Goal: Transaction & Acquisition: Obtain resource

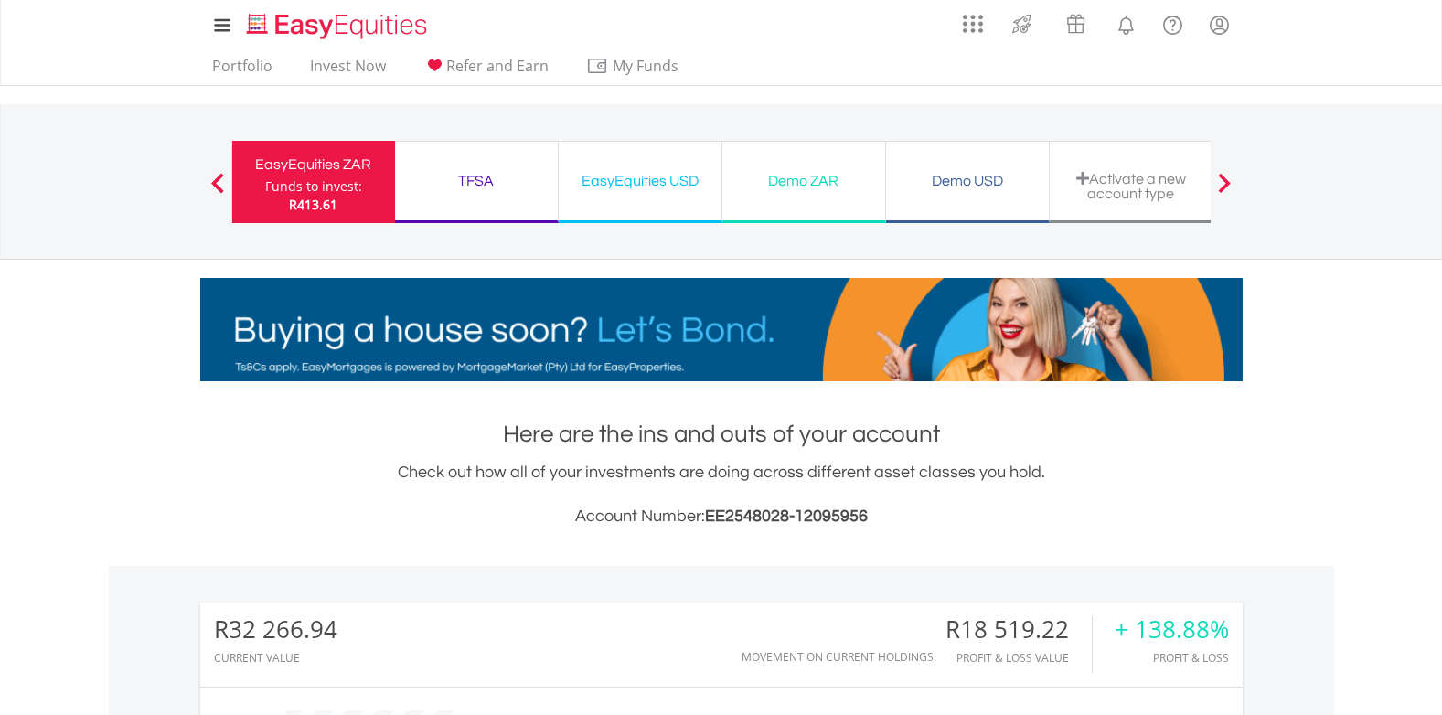
click at [213, 183] on span at bounding box center [217, 183] width 13 height 20
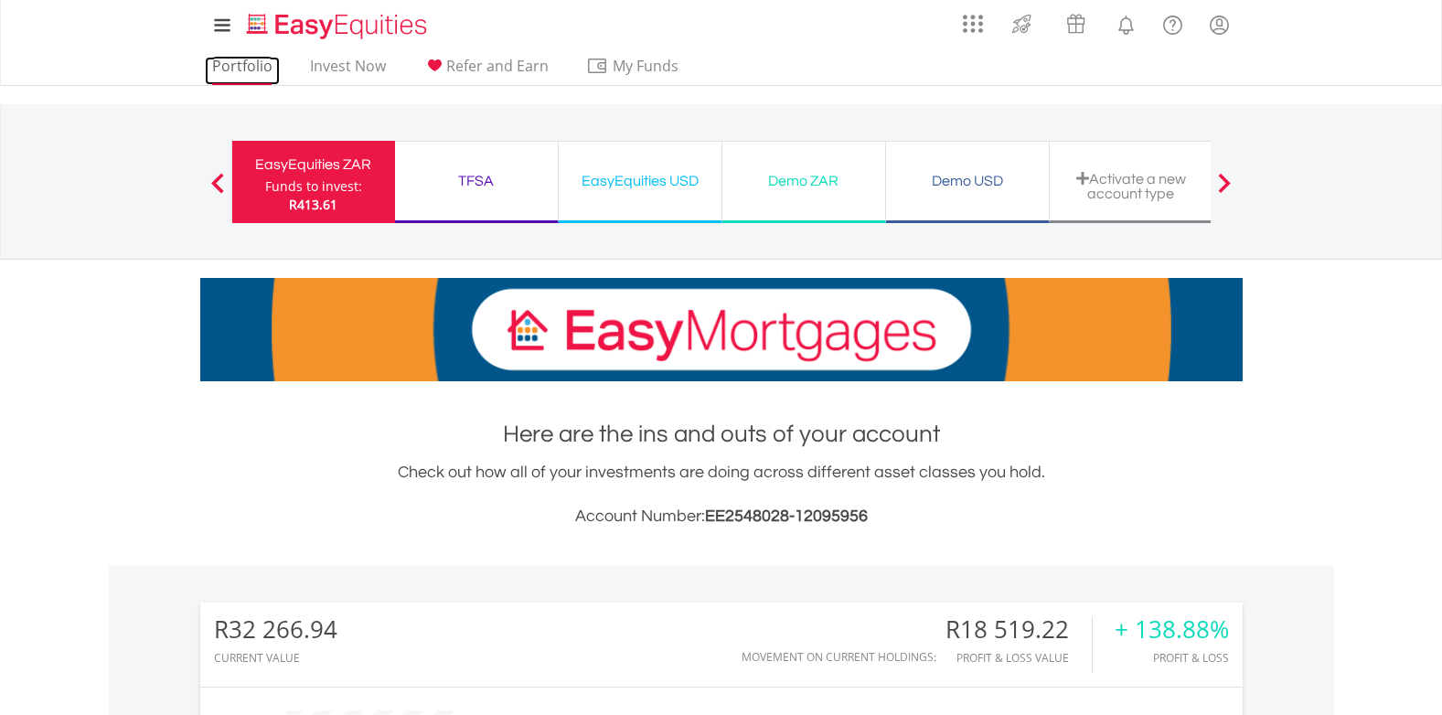
click at [235, 66] on link "Portfolio" at bounding box center [242, 71] width 75 height 28
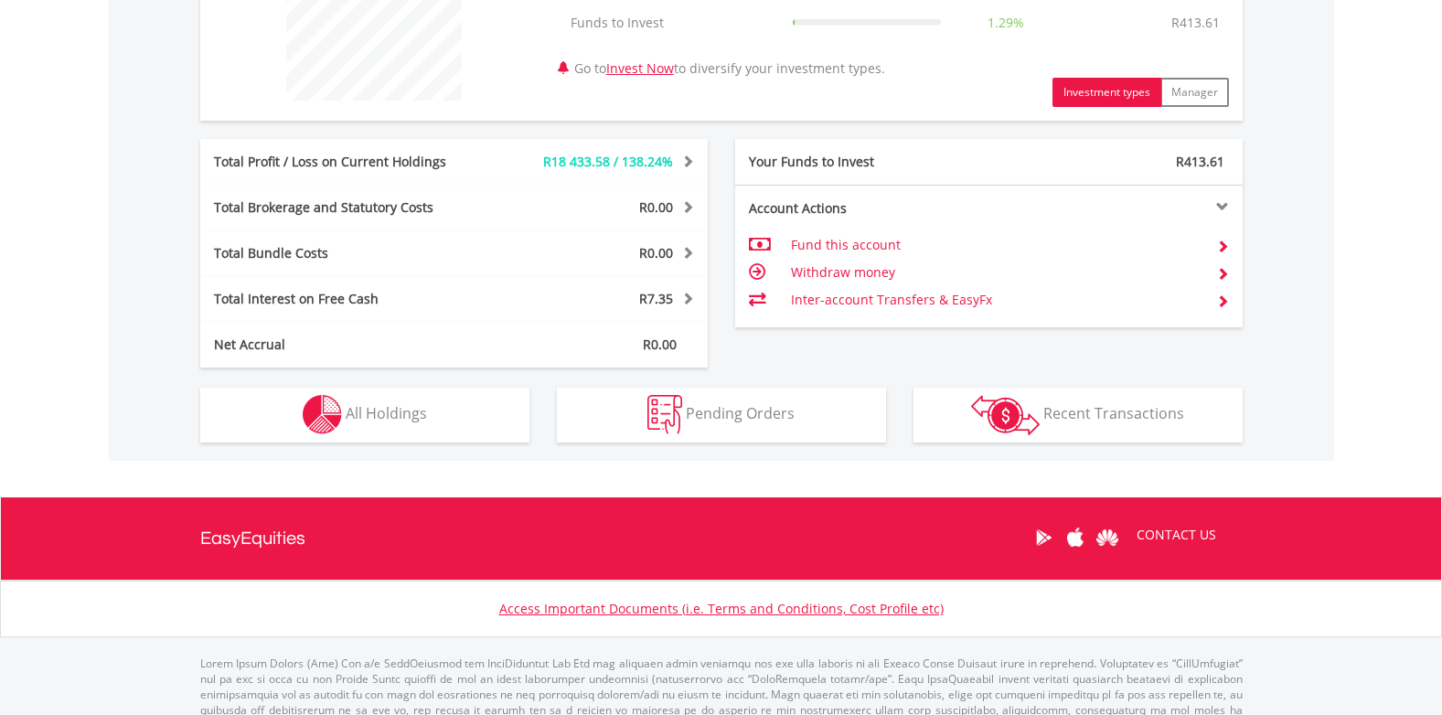
scroll to position [740, 0]
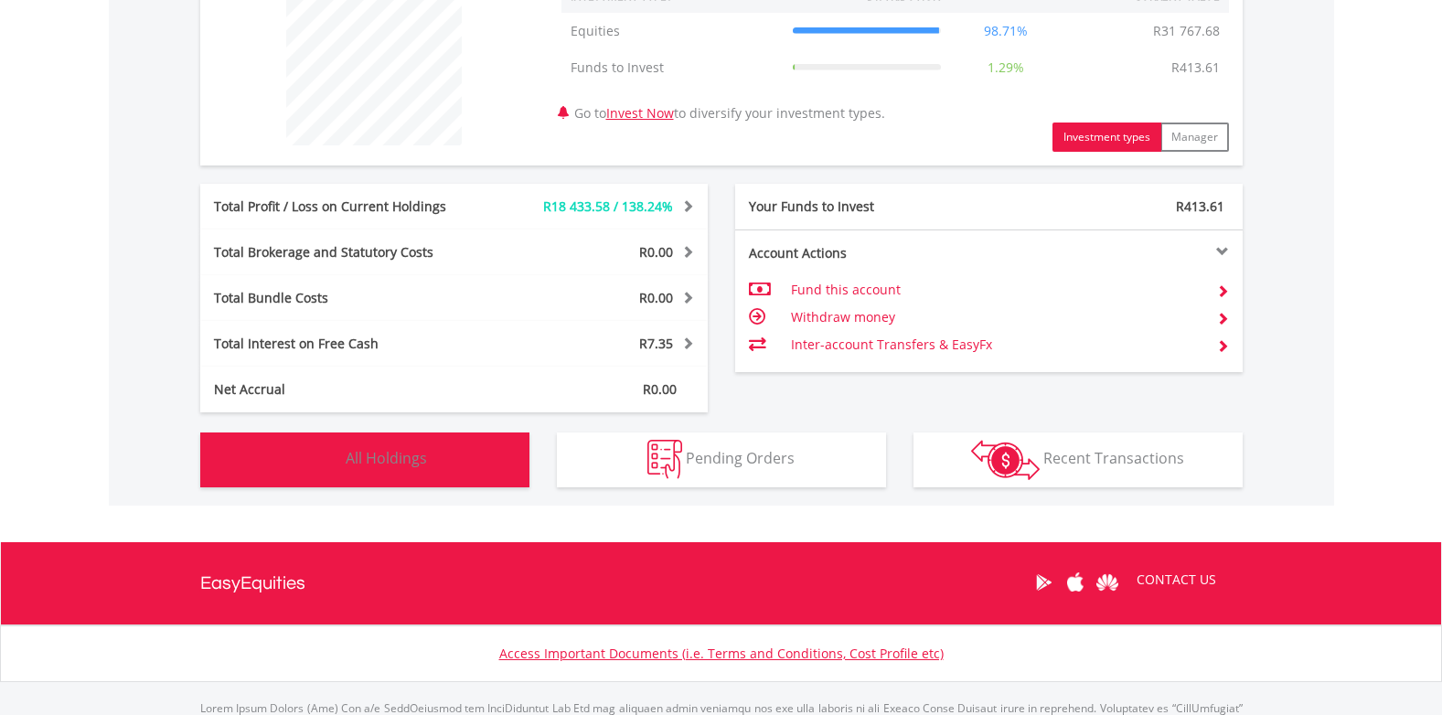
click at [345, 456] on button "Holdings All Holdings" at bounding box center [364, 459] width 329 height 55
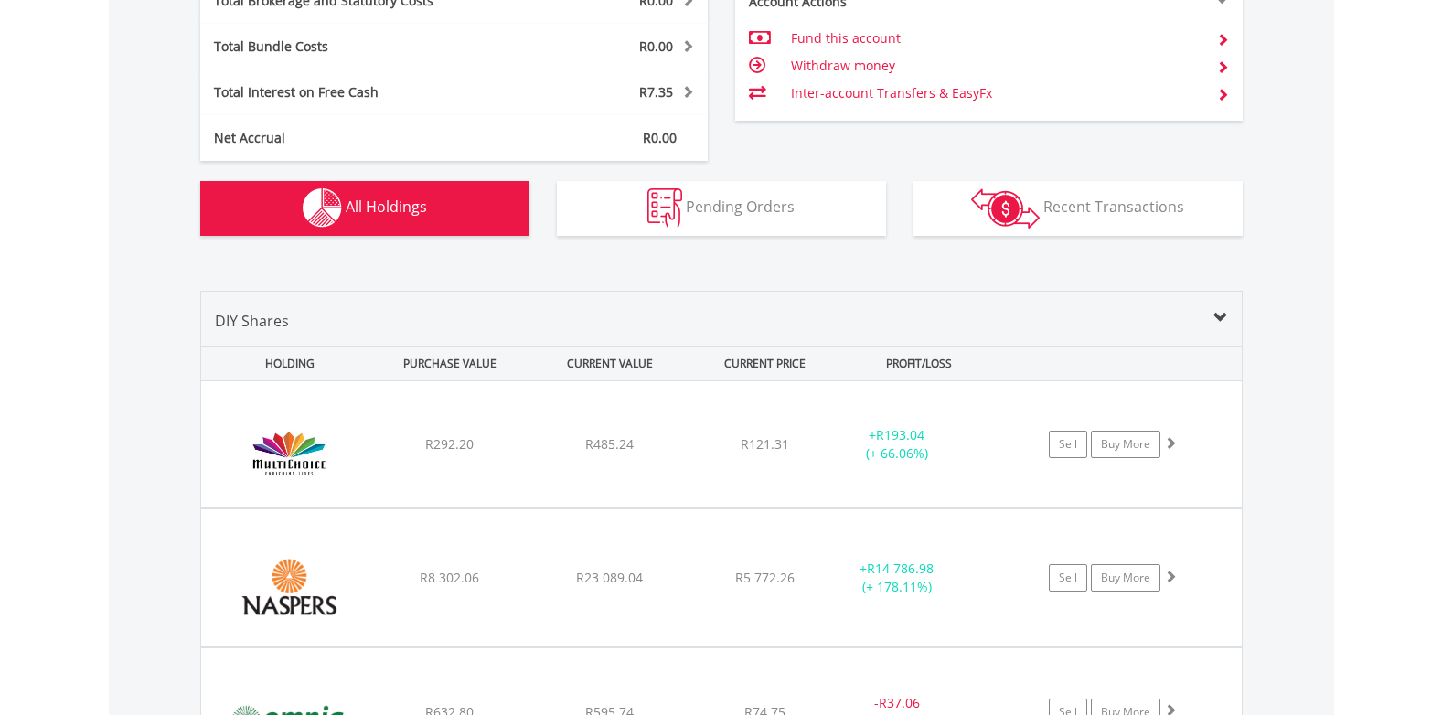
scroll to position [917, 0]
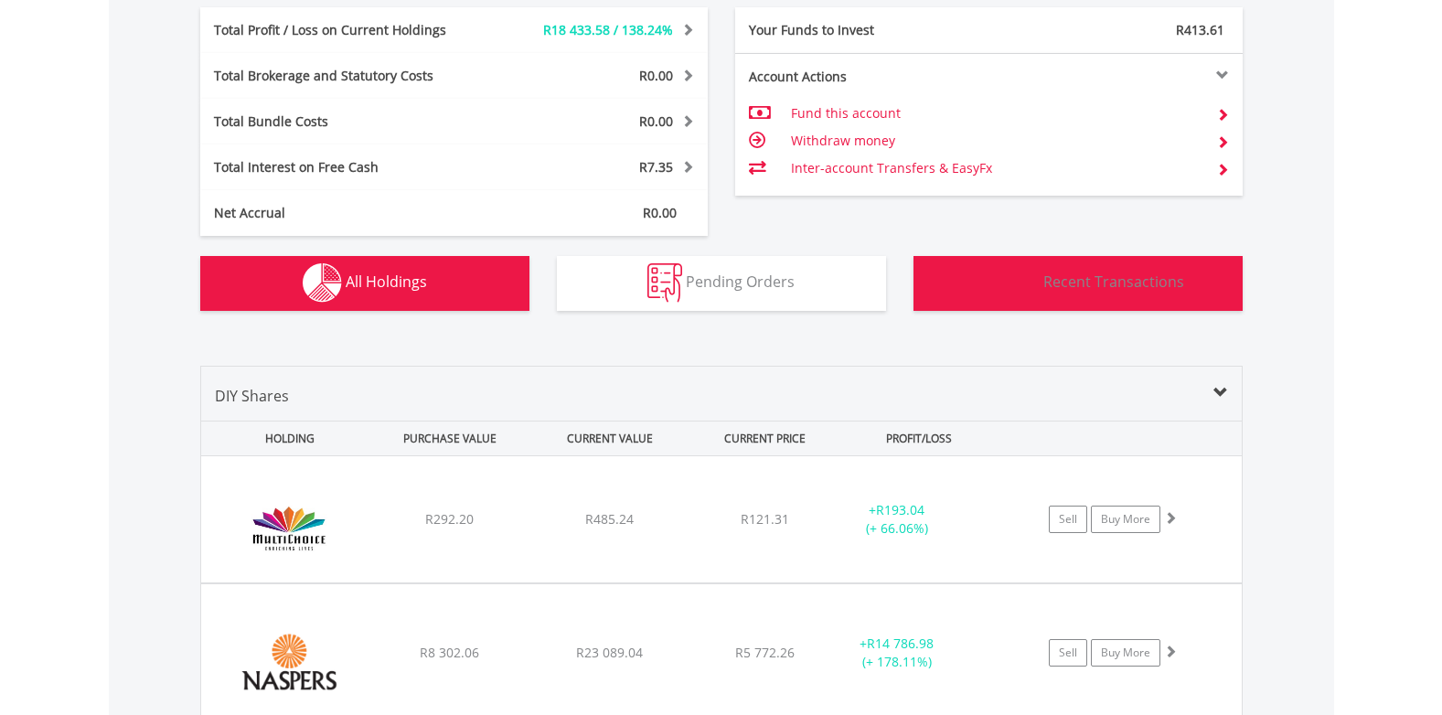
click at [1058, 280] on span "Recent Transactions" at bounding box center [1113, 282] width 141 height 20
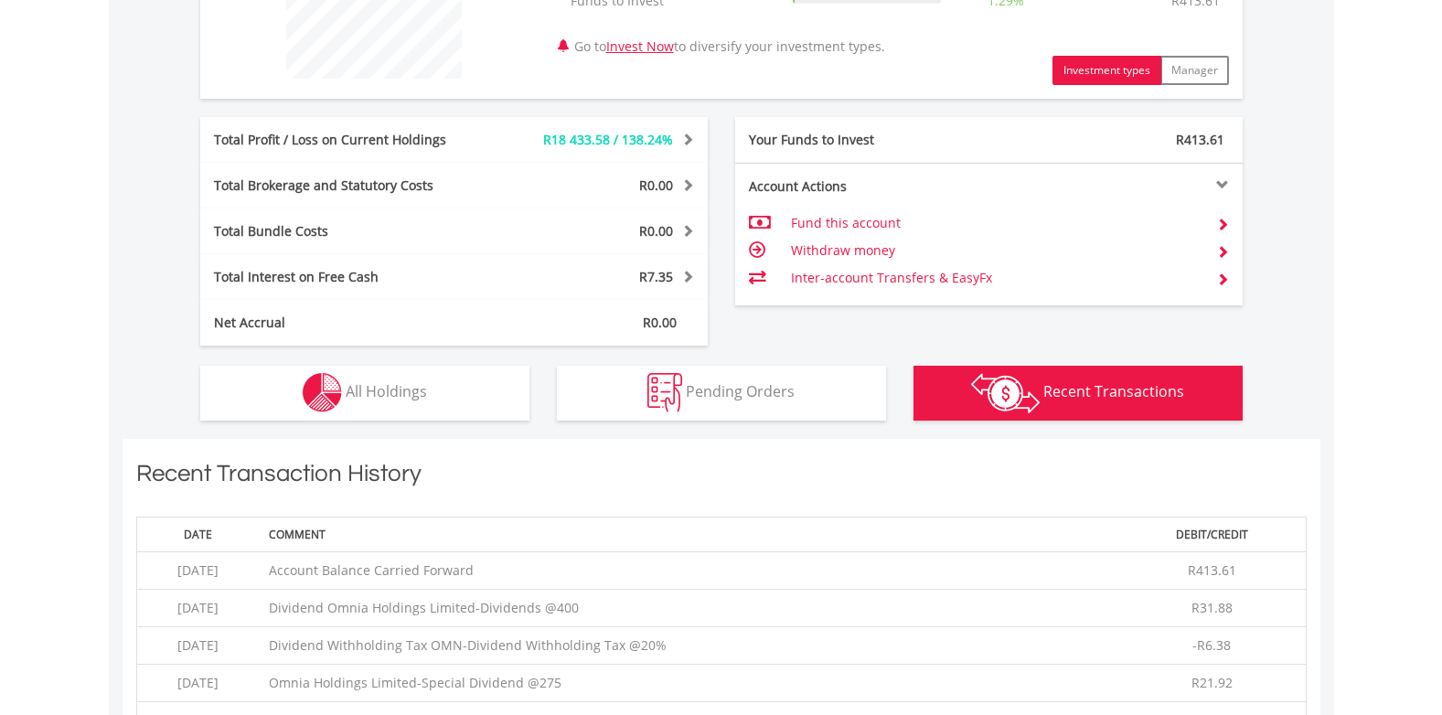
scroll to position [823, 0]
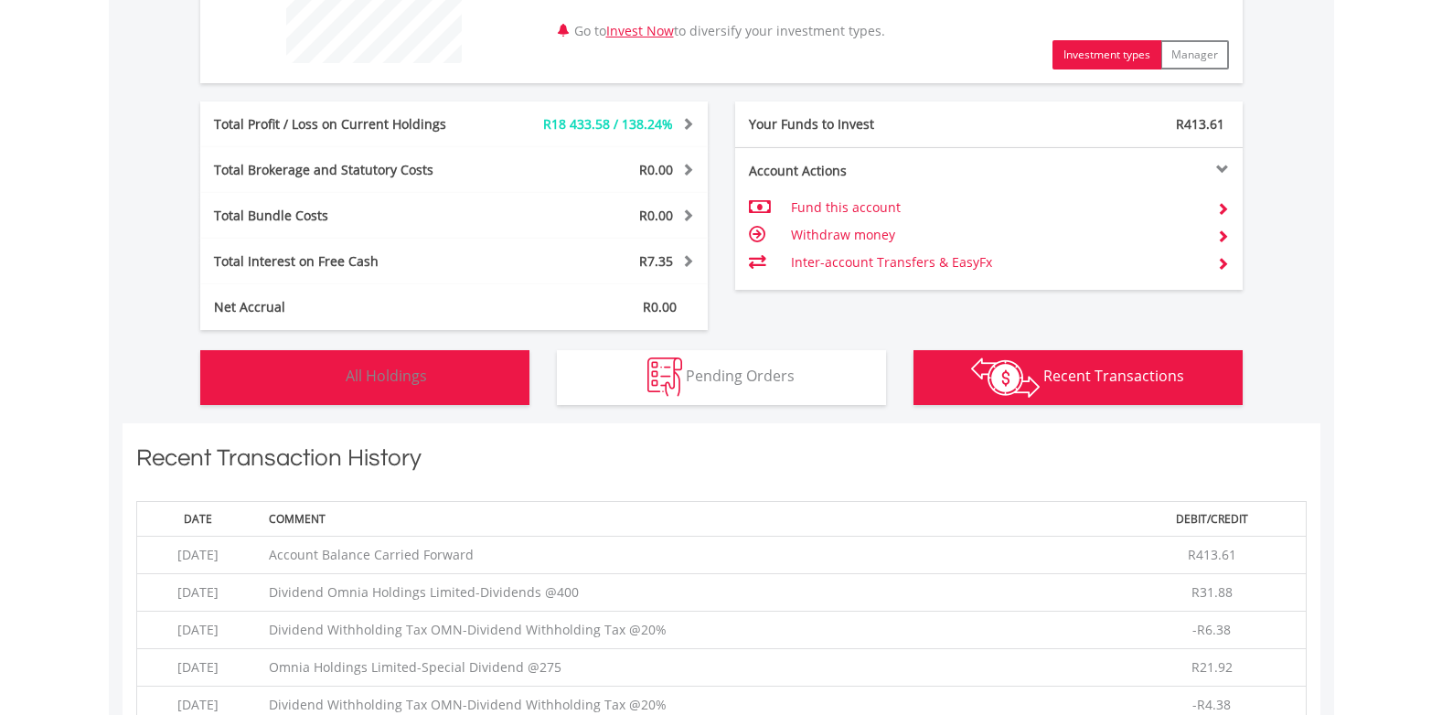
click at [345, 376] on button "Holdings All Holdings" at bounding box center [364, 377] width 329 height 55
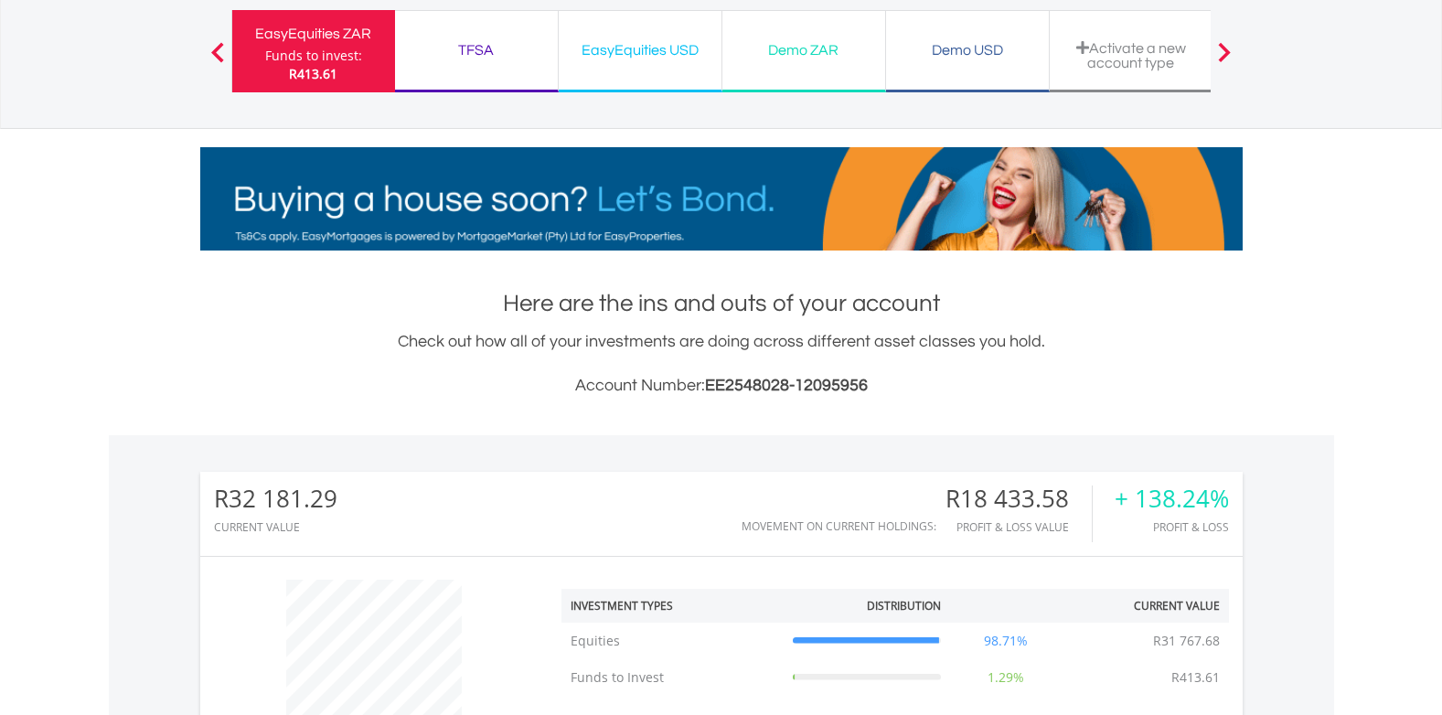
scroll to position [0, 0]
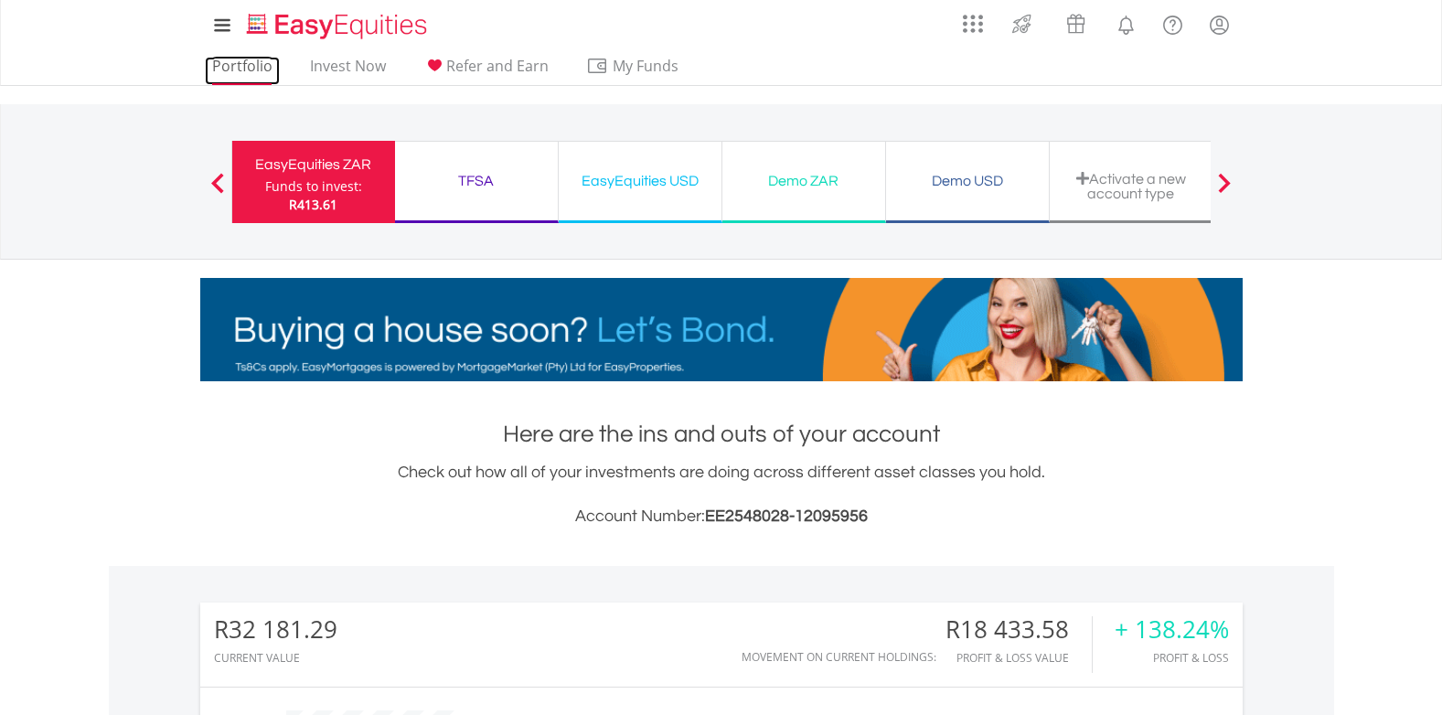
click at [232, 63] on link "Portfolio" at bounding box center [242, 71] width 75 height 28
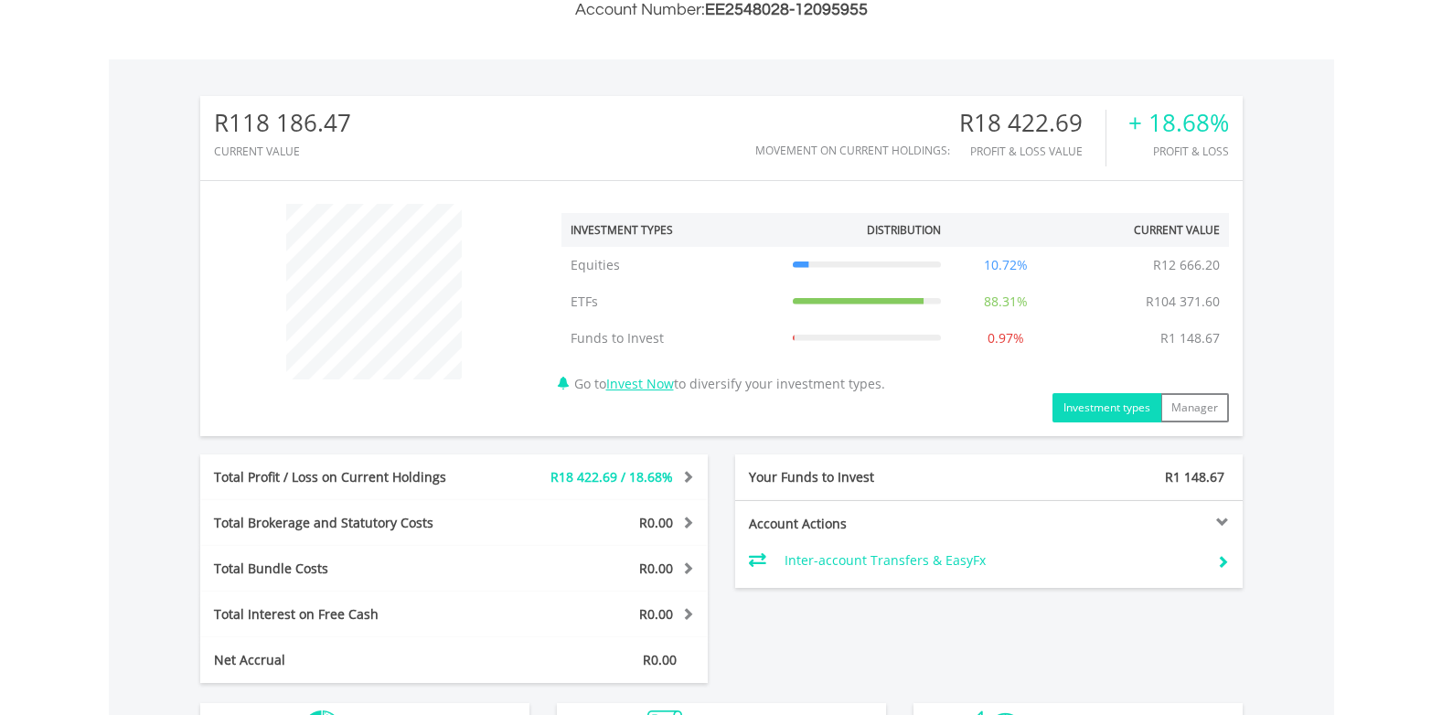
scroll to position [823, 0]
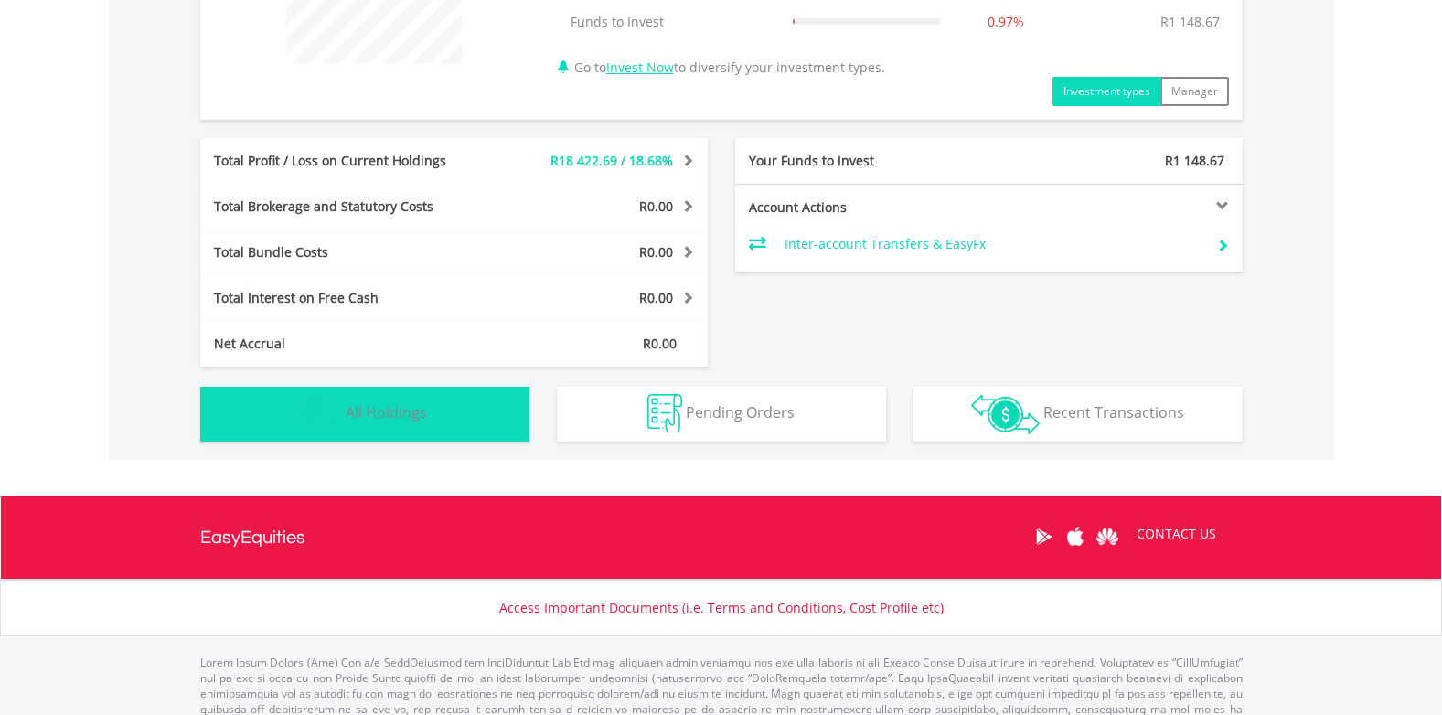
click at [336, 420] on img "button" at bounding box center [322, 413] width 39 height 39
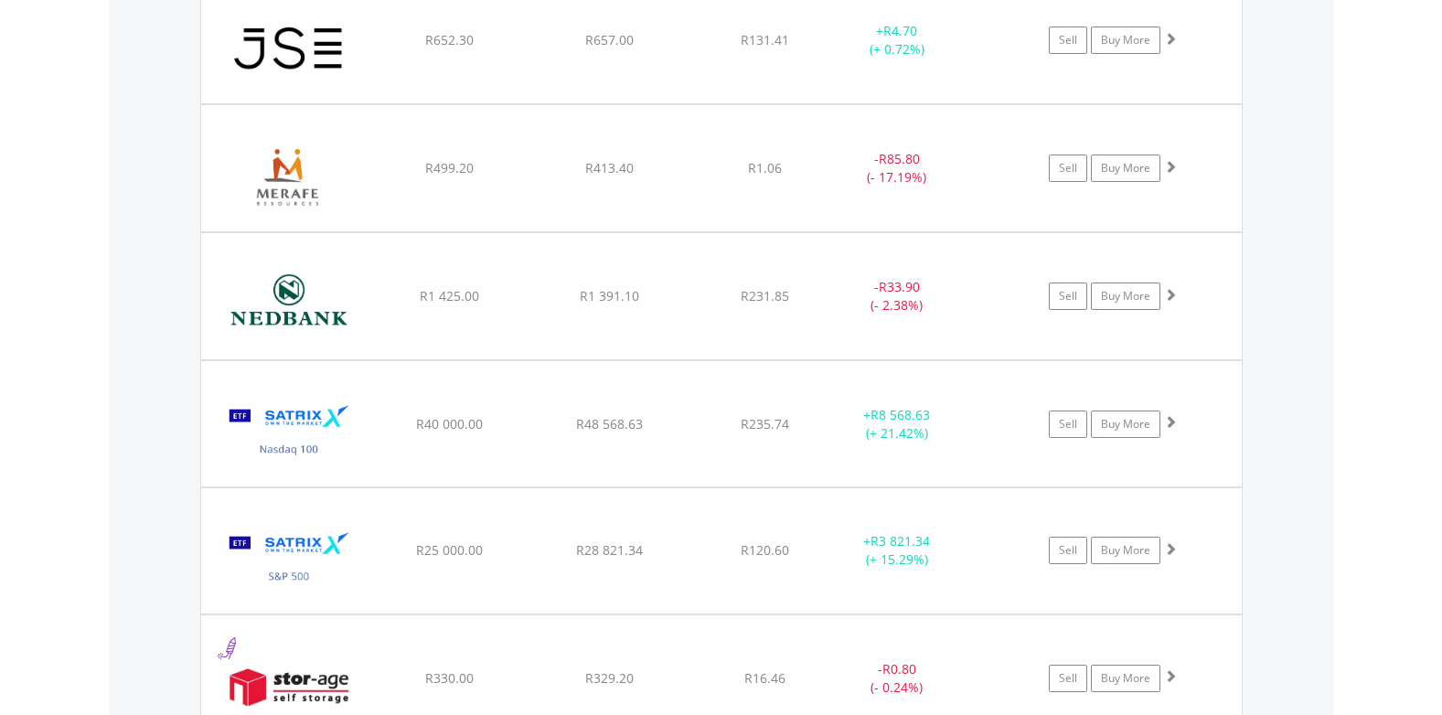
scroll to position [1868, 0]
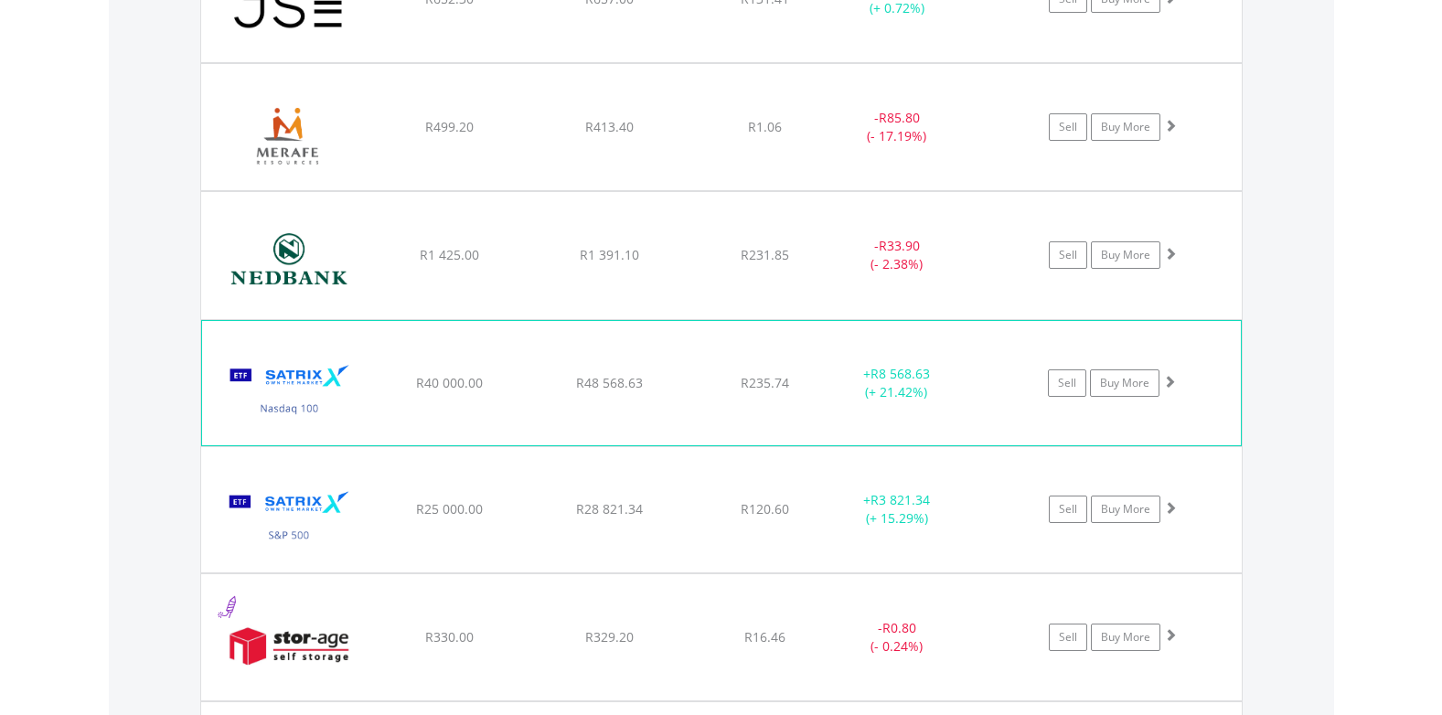
click at [274, 377] on img at bounding box center [289, 392] width 157 height 97
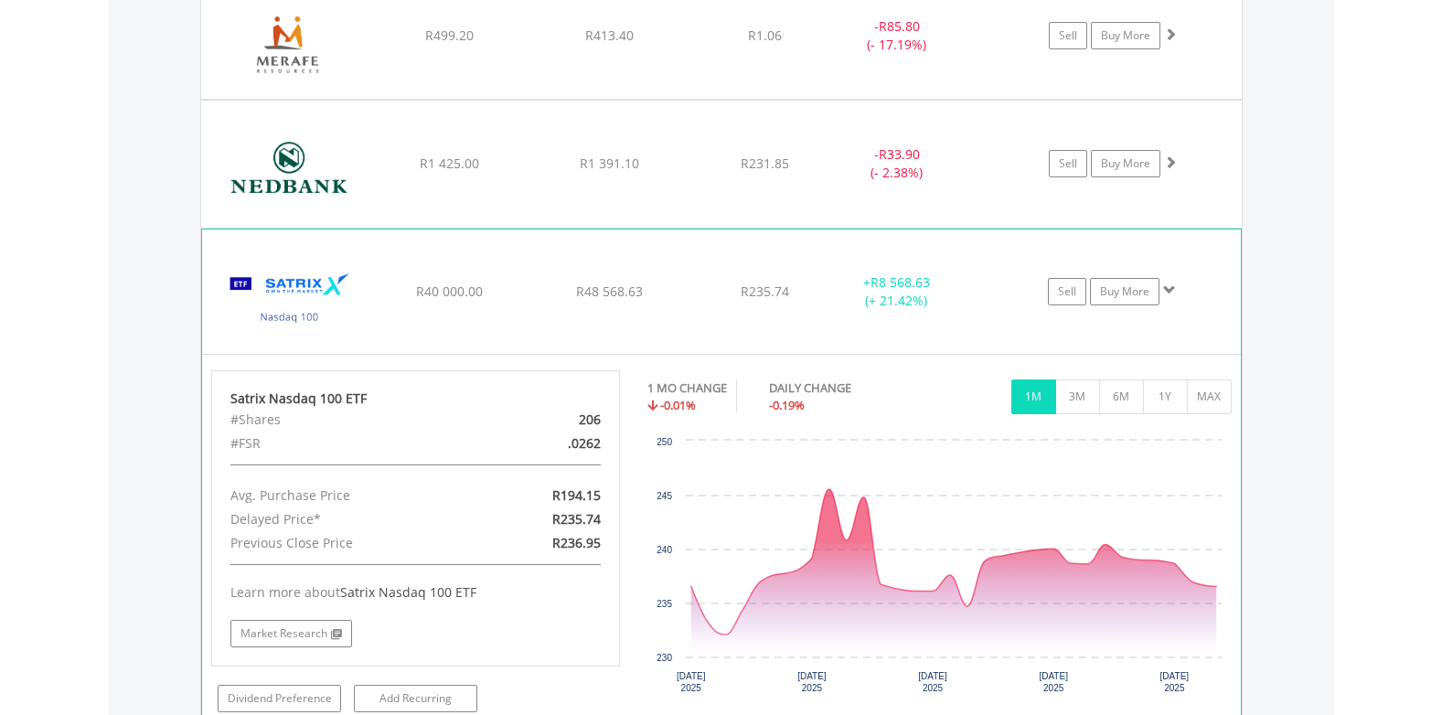
scroll to position [2051, 0]
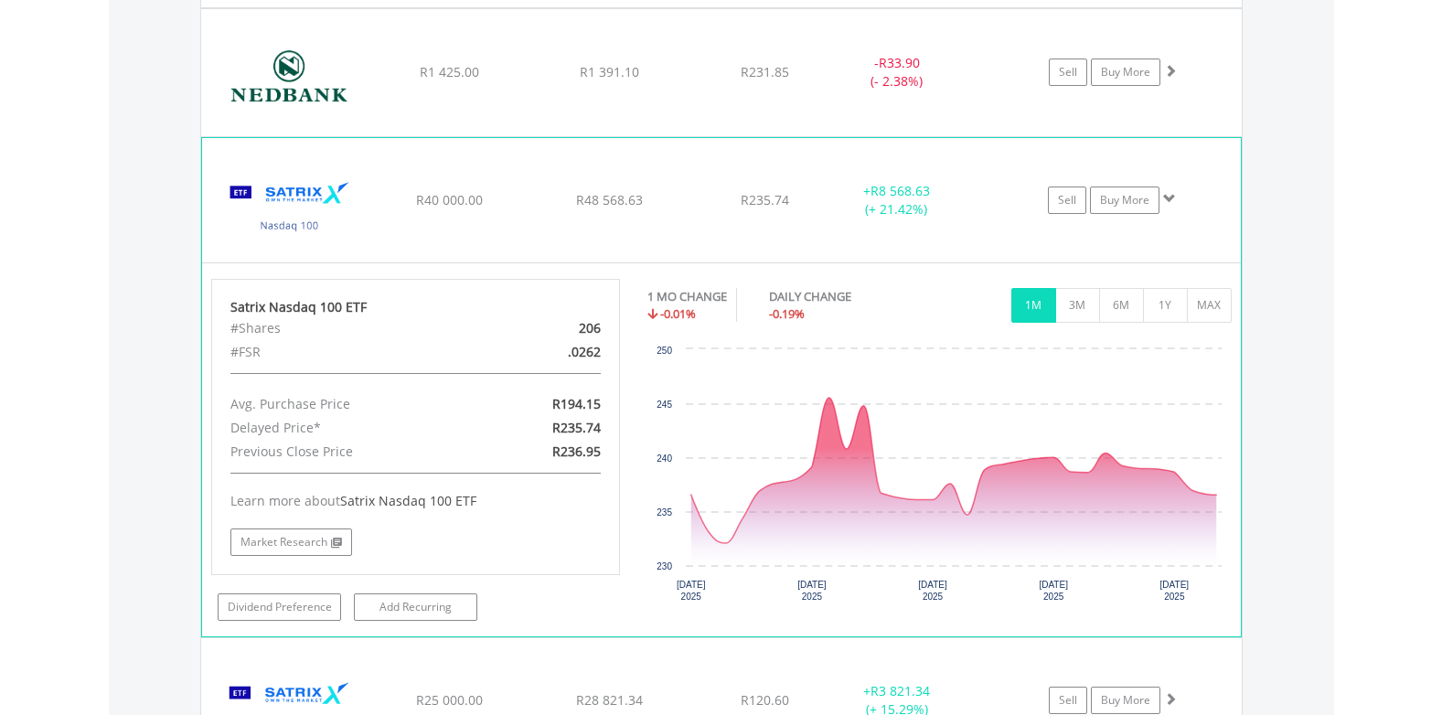
click at [1029, 304] on button "1M" at bounding box center [1033, 305] width 45 height 35
click at [281, 536] on link "Market Research" at bounding box center [291, 541] width 122 height 27
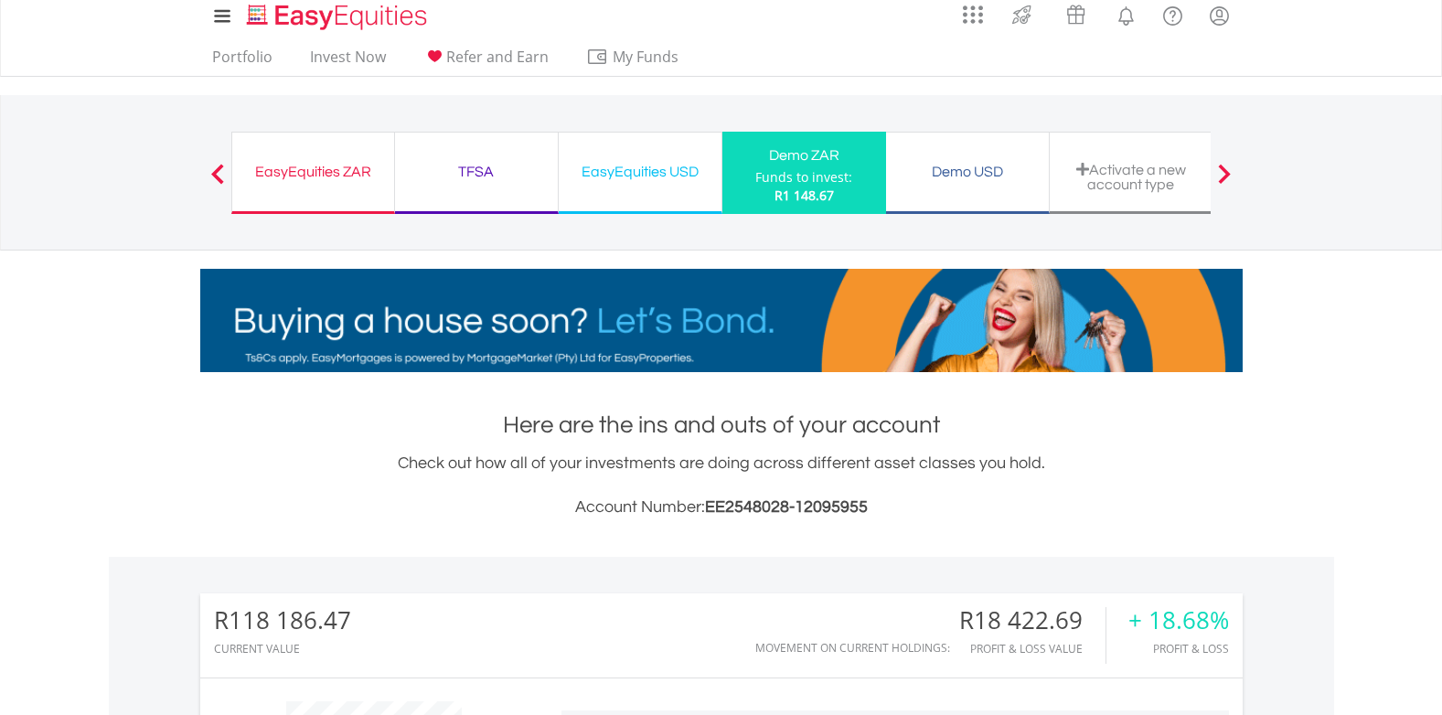
scroll to position [0, 0]
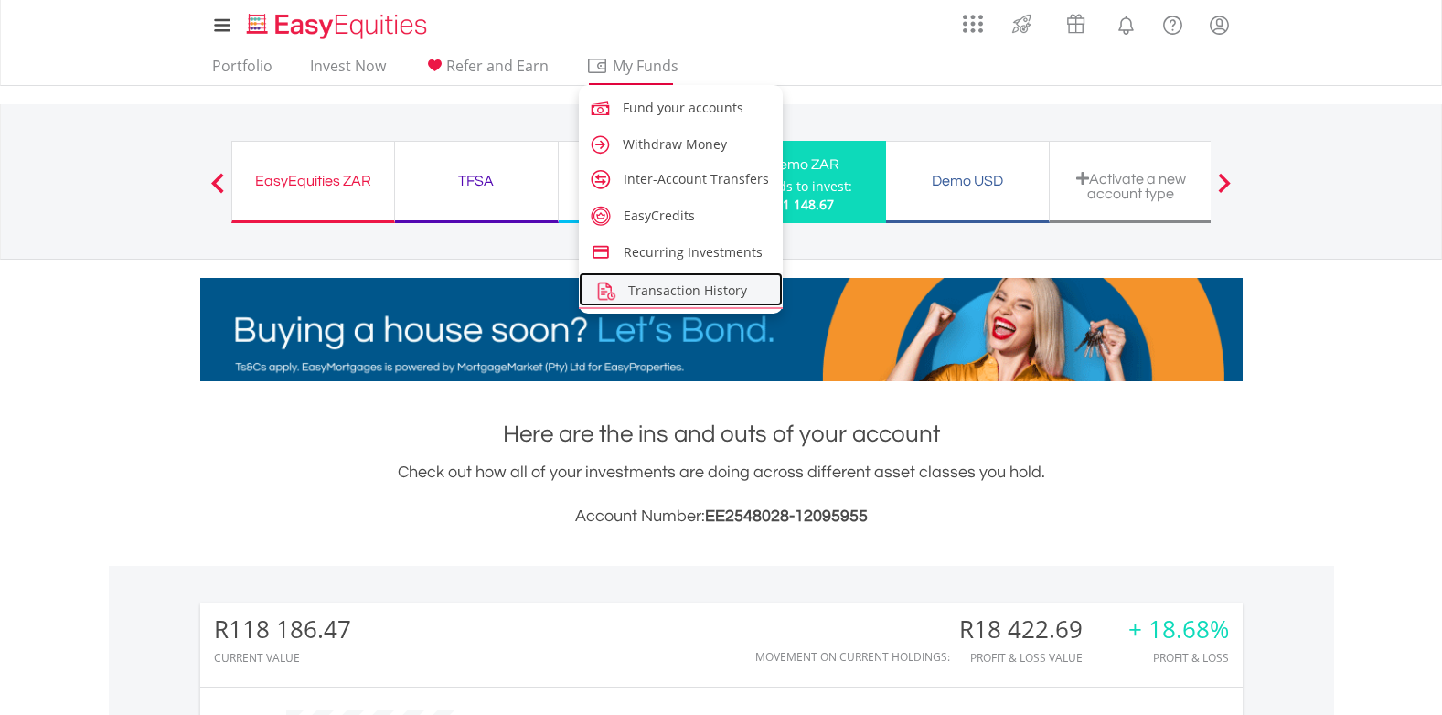
click at [640, 290] on span "Transaction History" at bounding box center [687, 290] width 119 height 17
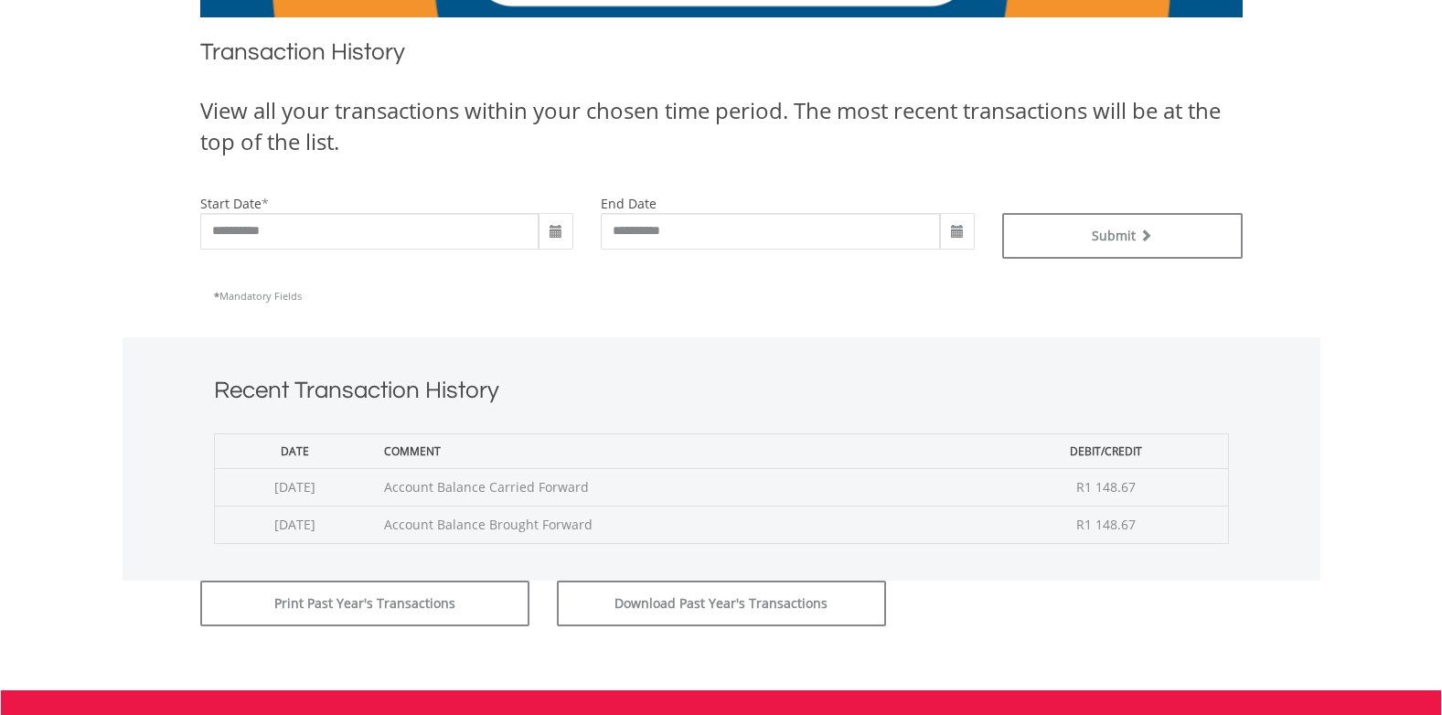
scroll to position [366, 0]
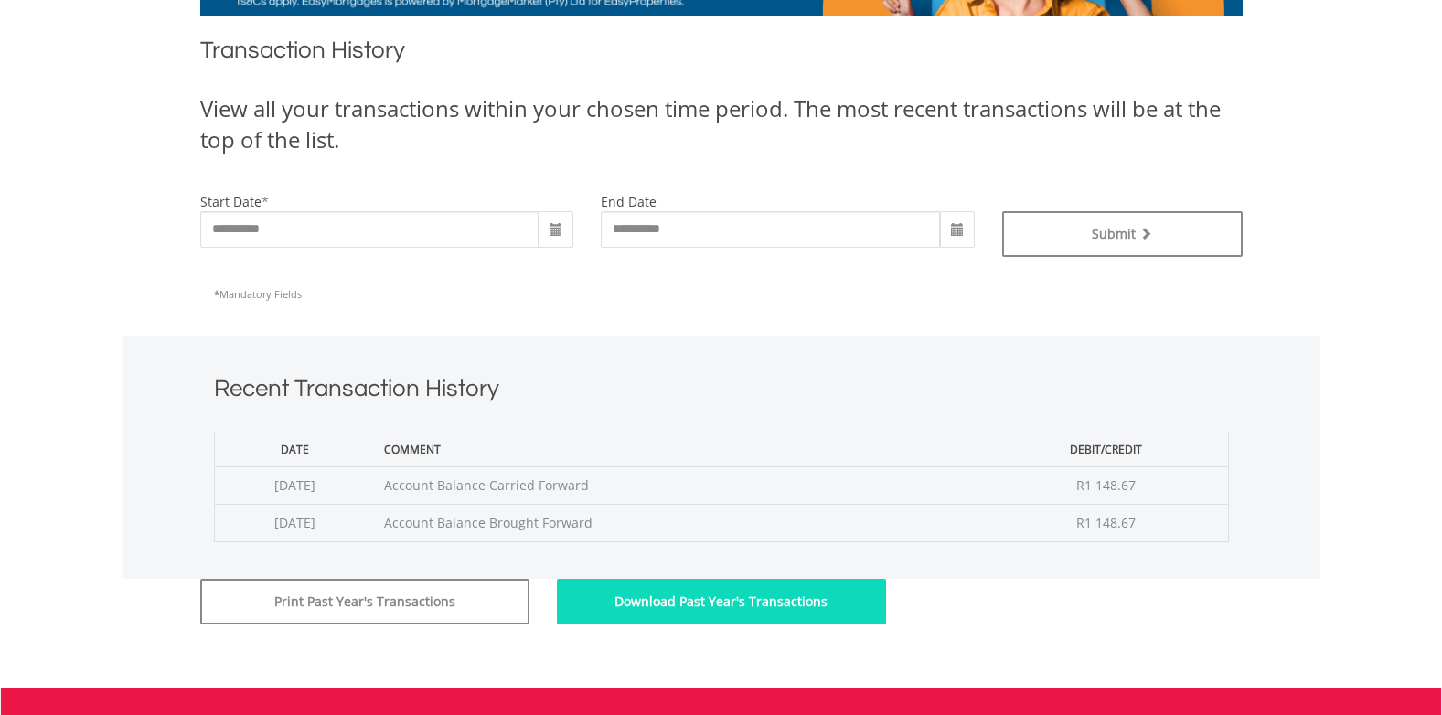
click at [764, 602] on button "Download Past Year's Transactions" at bounding box center [721, 602] width 329 height 46
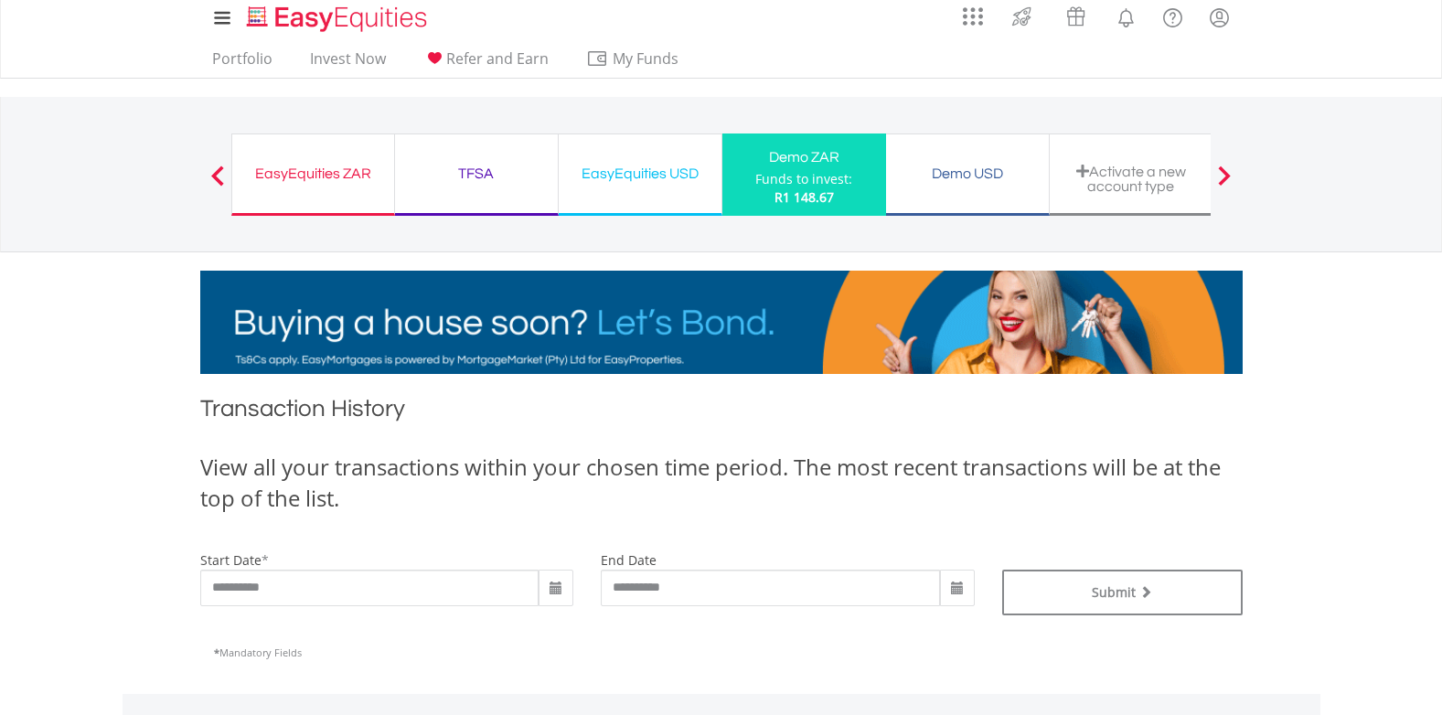
scroll to position [0, 0]
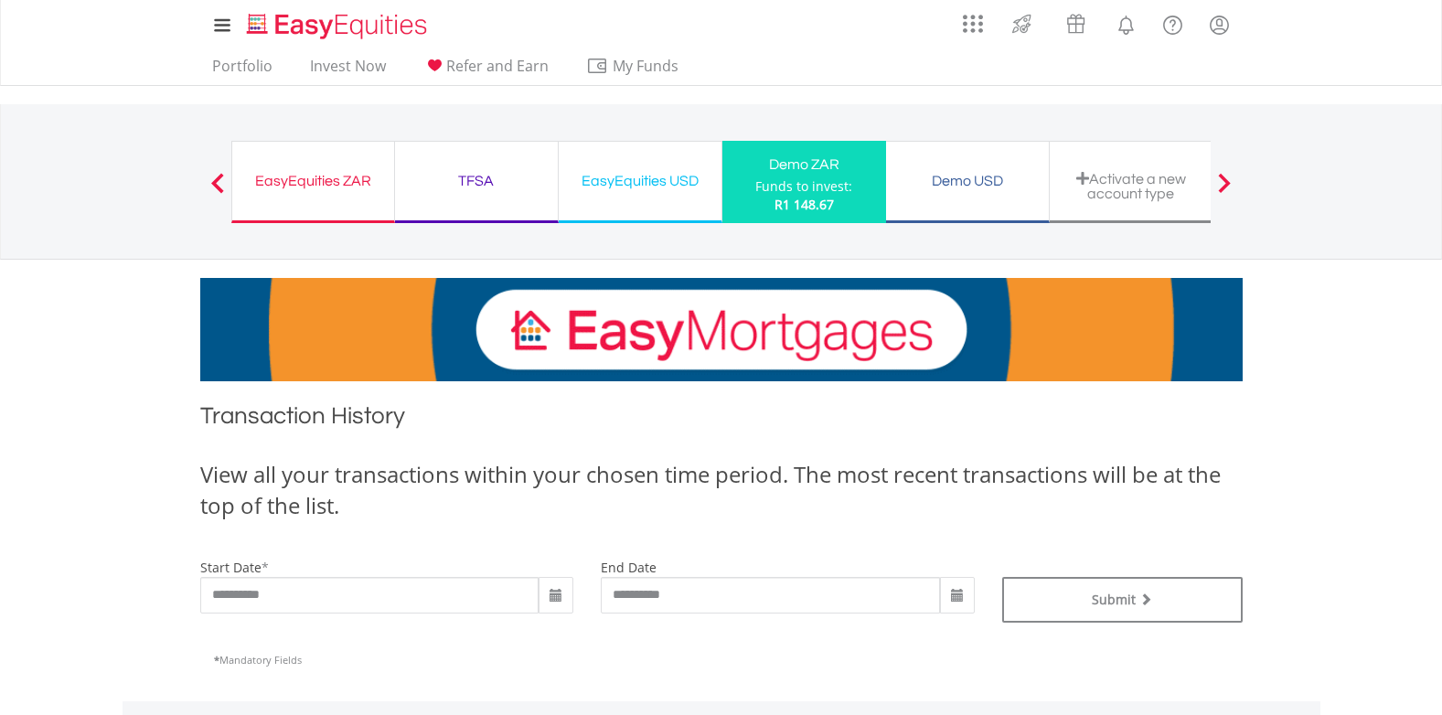
click at [290, 178] on div "EasyEquities ZAR" at bounding box center [313, 181] width 140 height 26
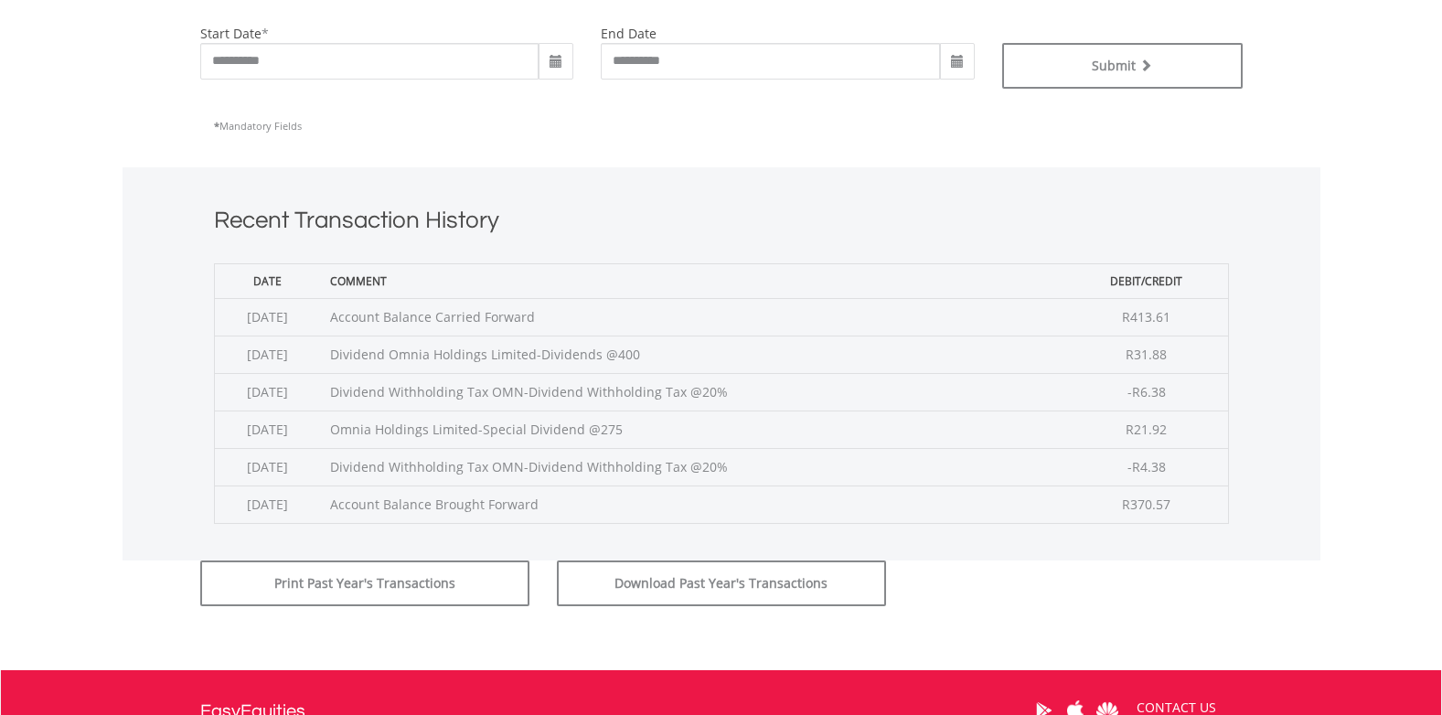
scroll to position [640, 0]
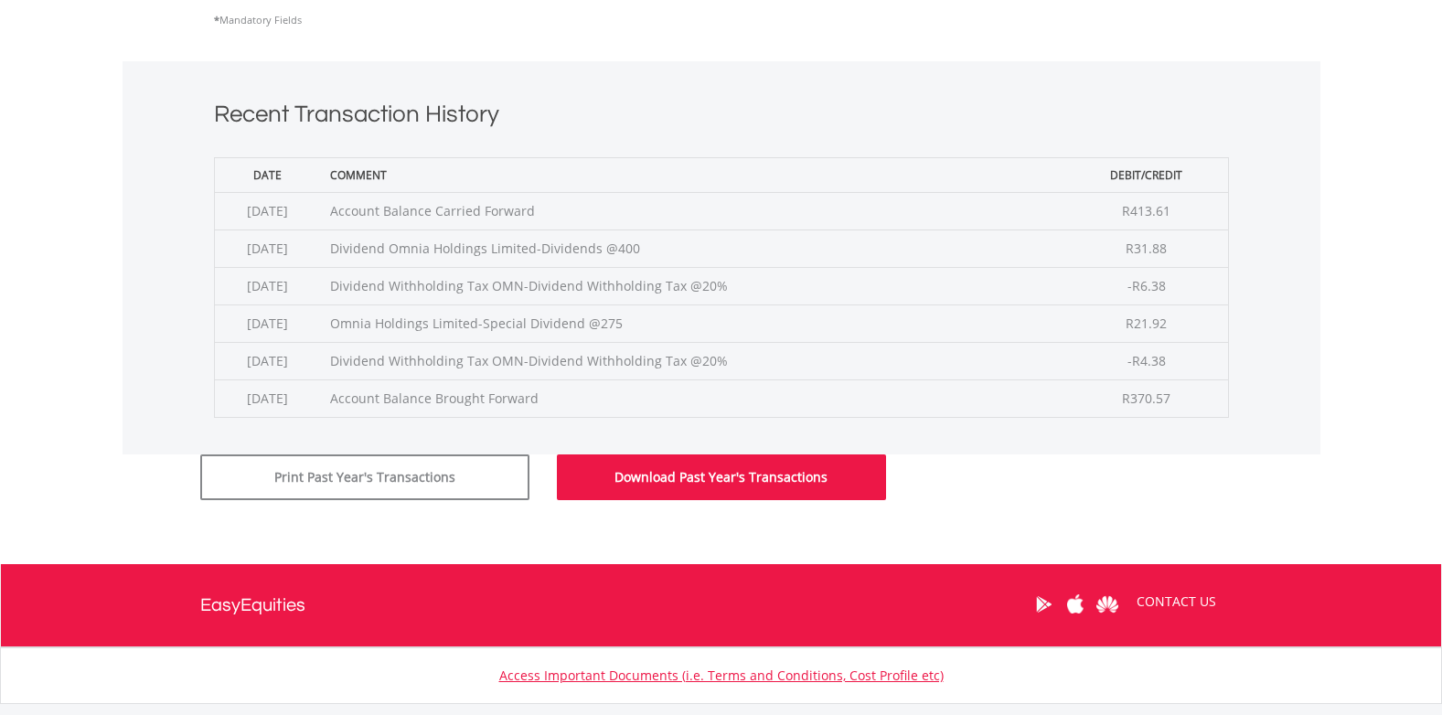
click at [765, 478] on button "Download Past Year's Transactions" at bounding box center [721, 477] width 329 height 46
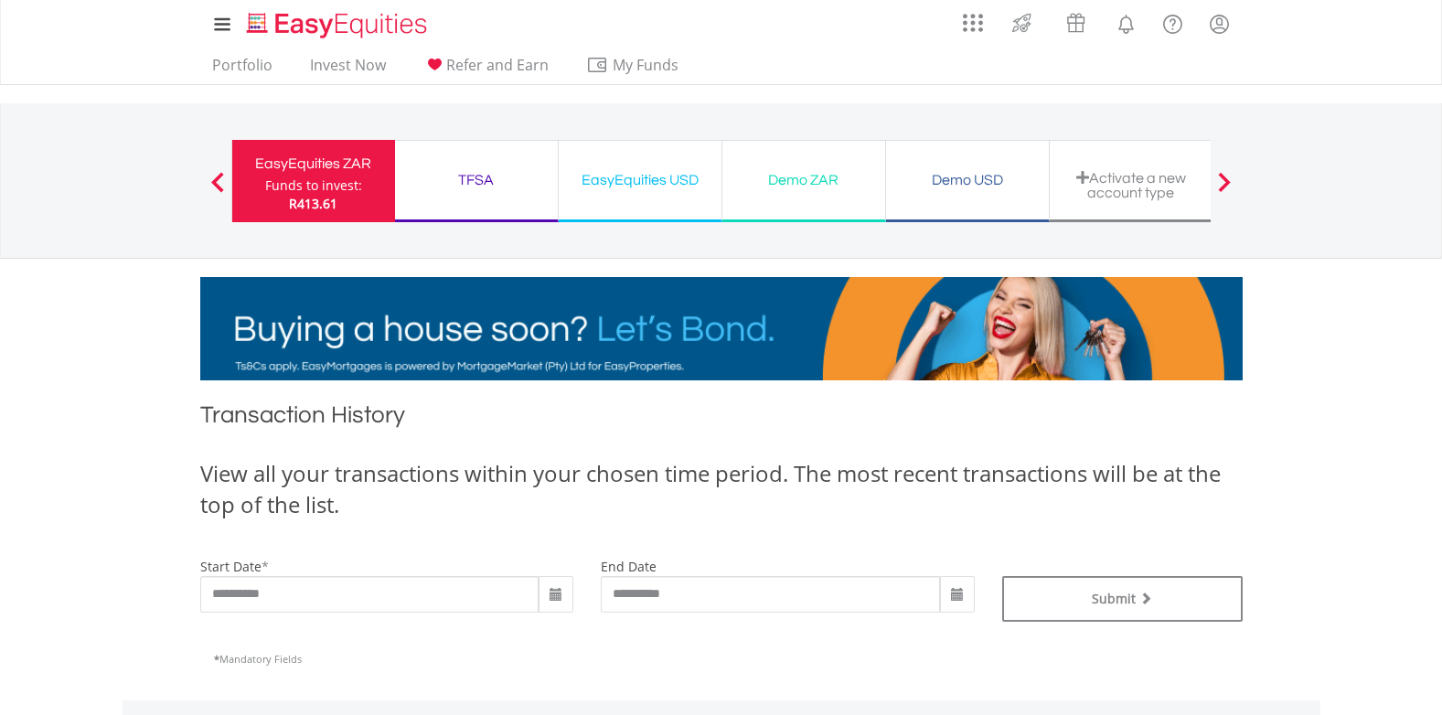
scroll to position [0, 0]
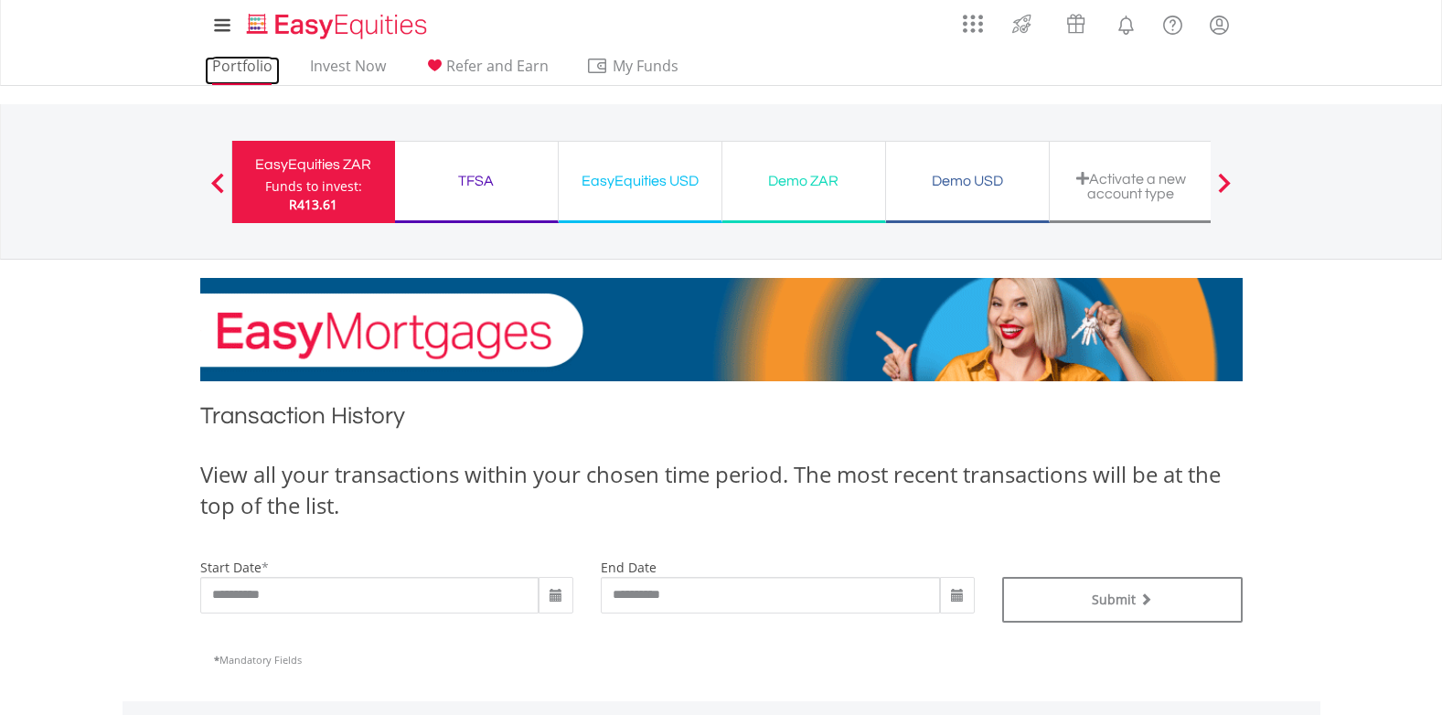
click at [241, 65] on link "Portfolio" at bounding box center [242, 71] width 75 height 28
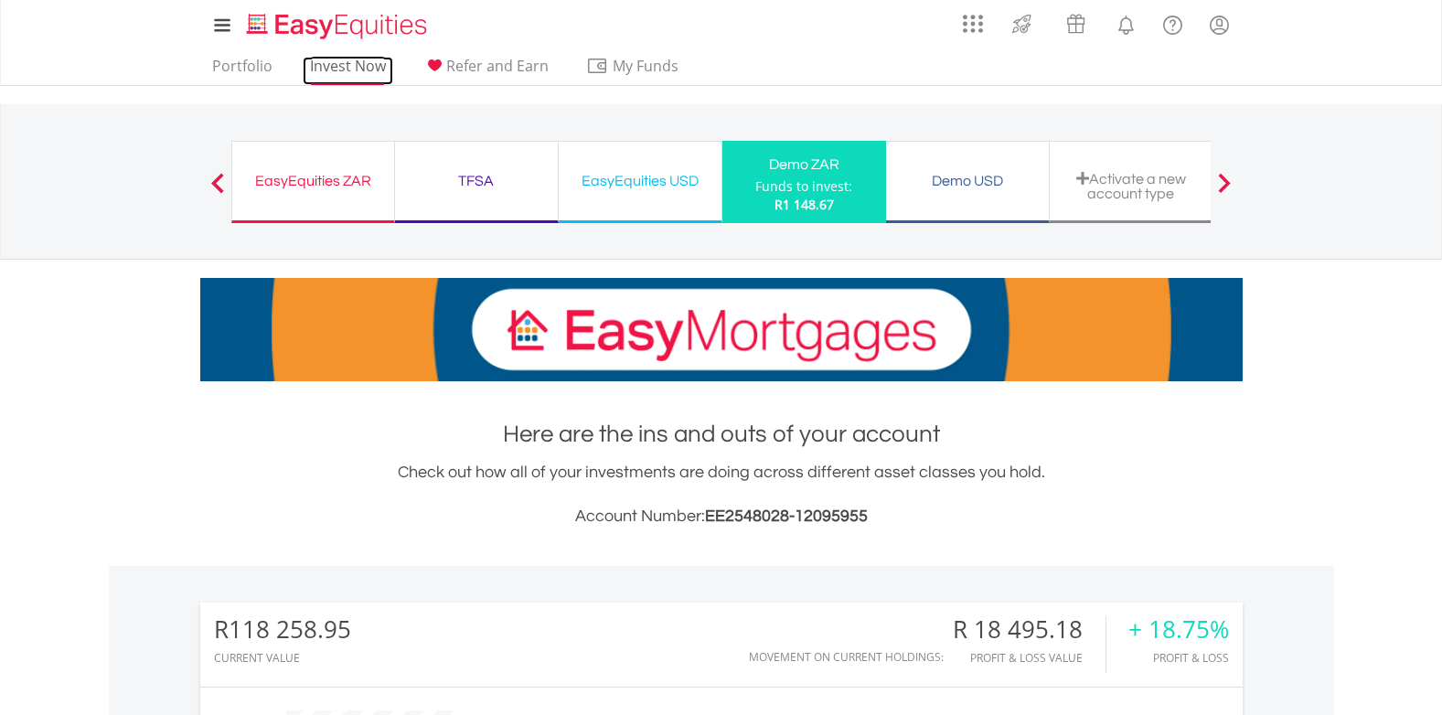
click at [336, 65] on link "Invest Now" at bounding box center [348, 71] width 91 height 28
